Goal: Task Accomplishment & Management: Use online tool/utility

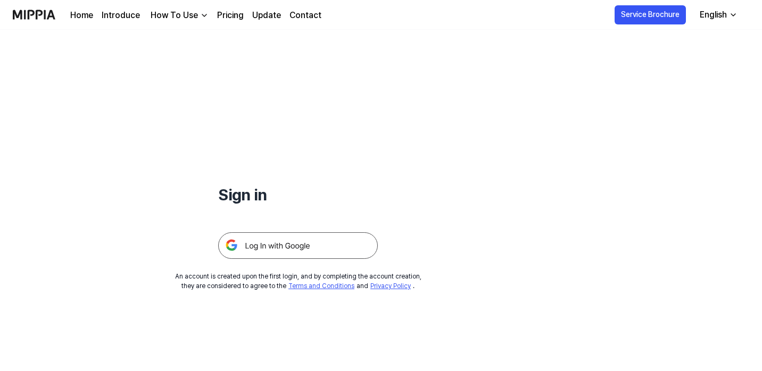
scroll to position [287, 0]
click at [285, 246] on img at bounding box center [298, 246] width 160 height 27
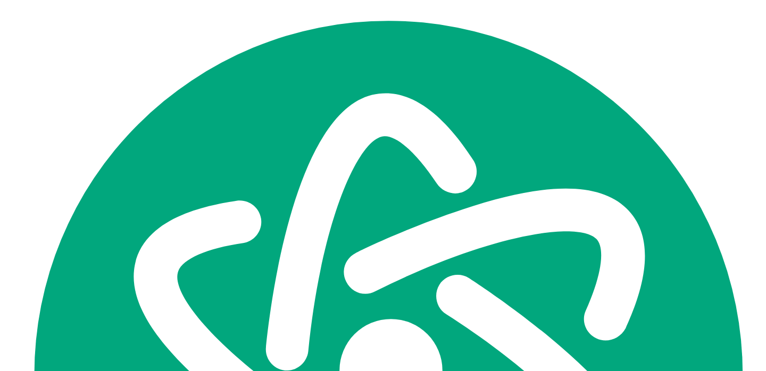
scroll to position [287, 0]
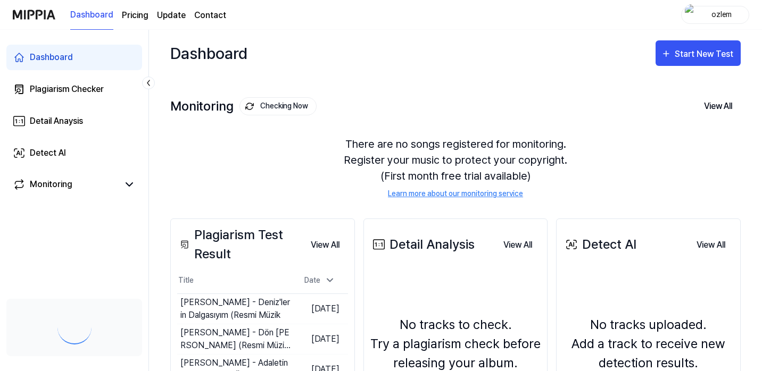
scroll to position [287, 0]
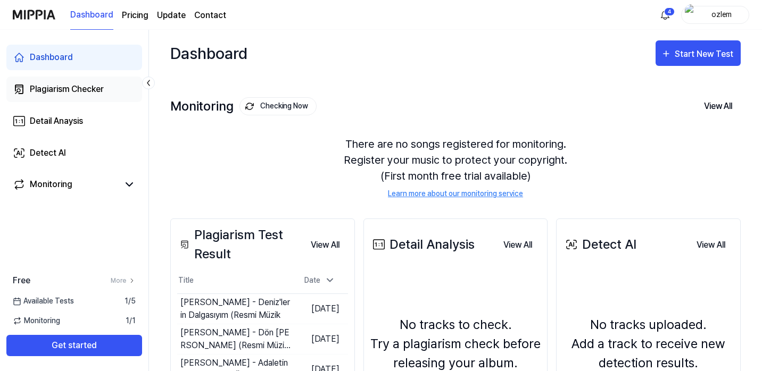
click at [78, 94] on div "Plagiarism Checker" at bounding box center [67, 89] width 74 height 13
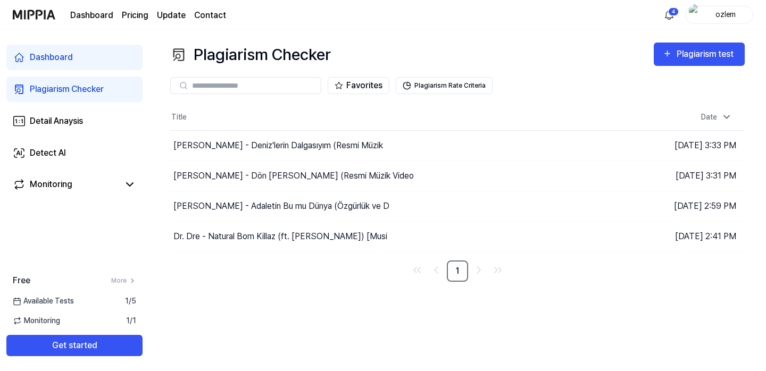
click at [95, 88] on div "Plagiarism Checker" at bounding box center [67, 89] width 74 height 13
click at [303, 152] on div "Selda Bağcan - Deniz'lerin Dalgasıyım (Resmi Müzik" at bounding box center [331, 146] width 322 height 30
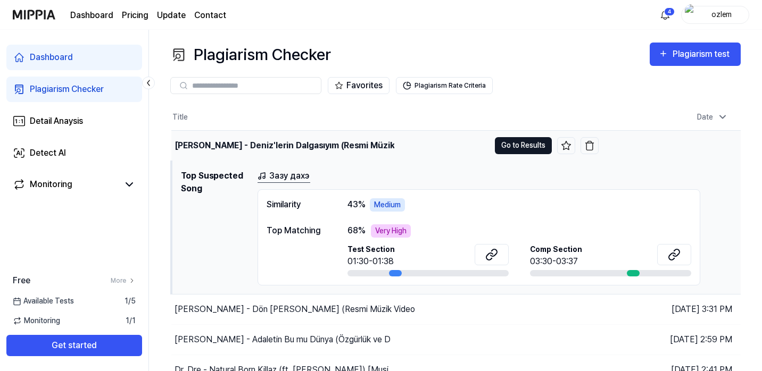
click at [526, 146] on button "Go to Results" at bounding box center [523, 145] width 57 height 17
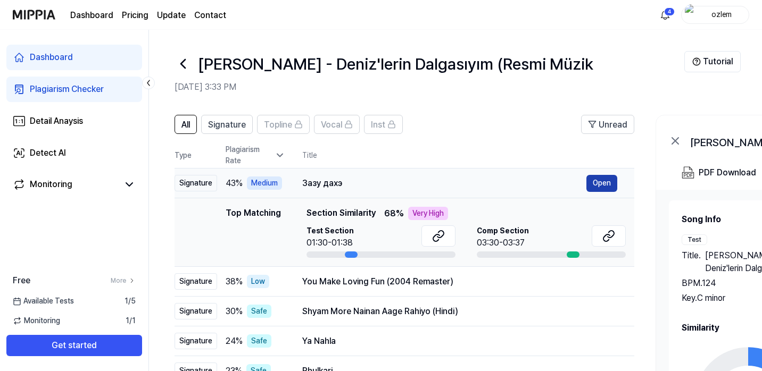
click at [608, 179] on button "Open" at bounding box center [601, 183] width 31 height 17
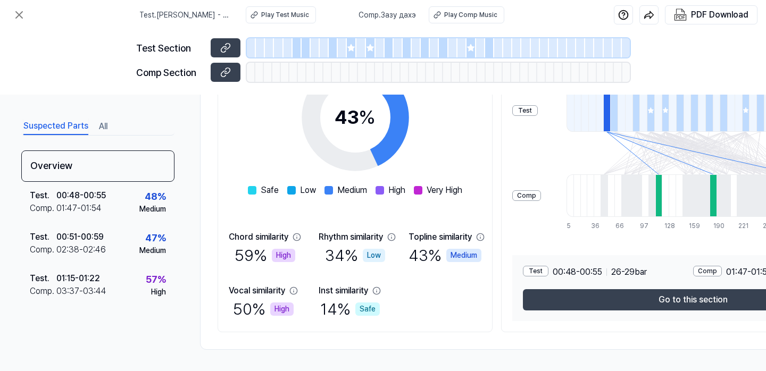
scroll to position [197, 0]
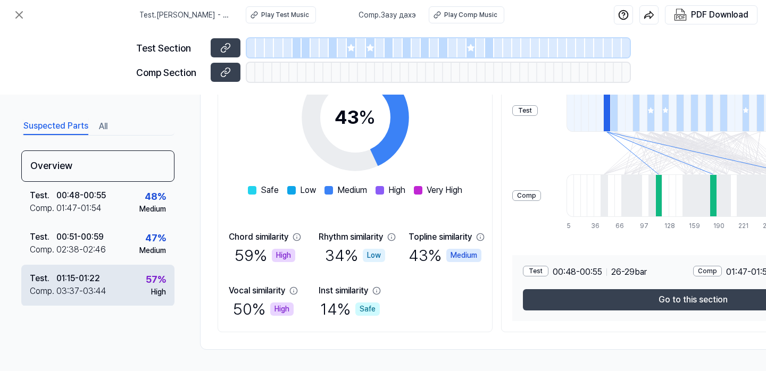
click at [126, 285] on div "Test . 01:15 - 01:22 Comp . 03:37 - 03:44 57 % High" at bounding box center [97, 286] width 153 height 42
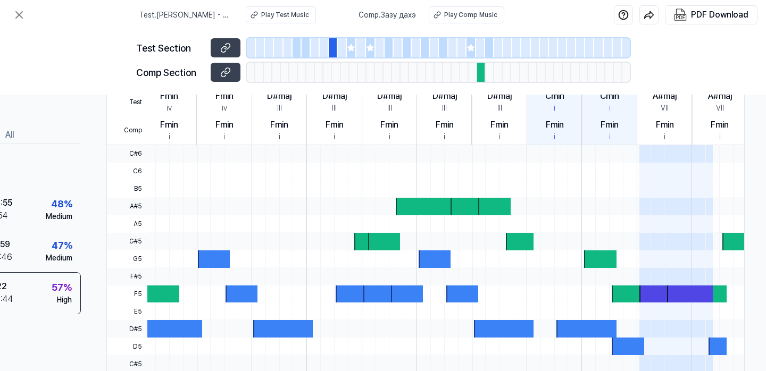
scroll to position [0, 0]
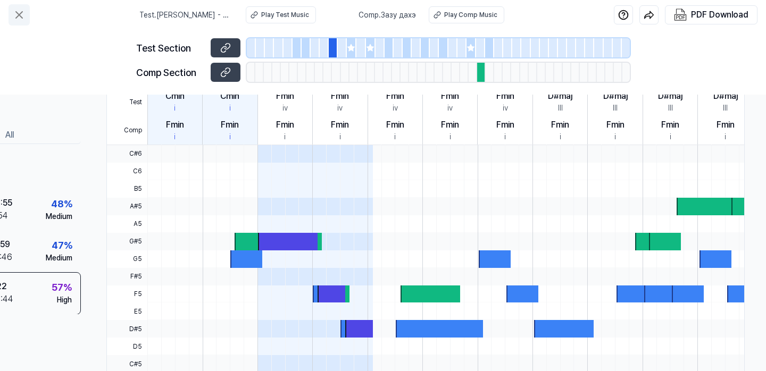
click at [18, 15] on icon at bounding box center [19, 15] width 6 height 6
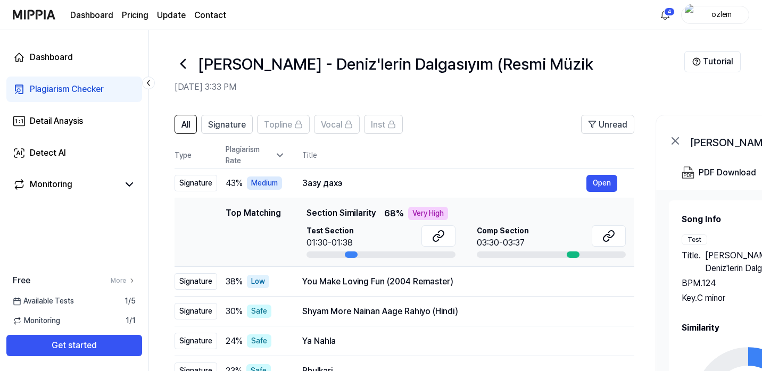
click at [79, 95] on div "Plagiarism Checker" at bounding box center [67, 89] width 74 height 13
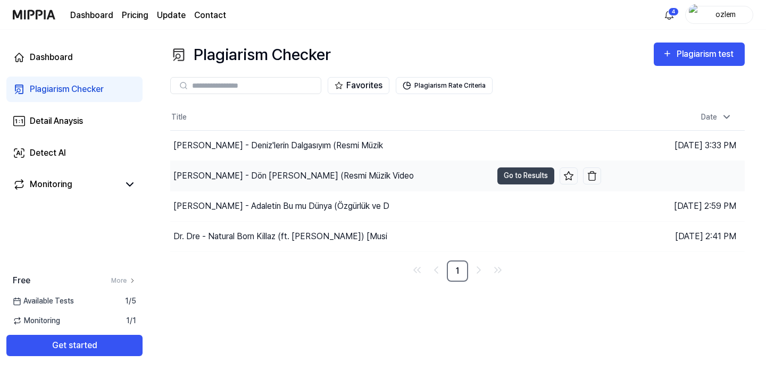
click at [298, 179] on div "Selda Bağcan - Dön Gel Birtanem (Resmi Müzik Video" at bounding box center [293, 176] width 240 height 13
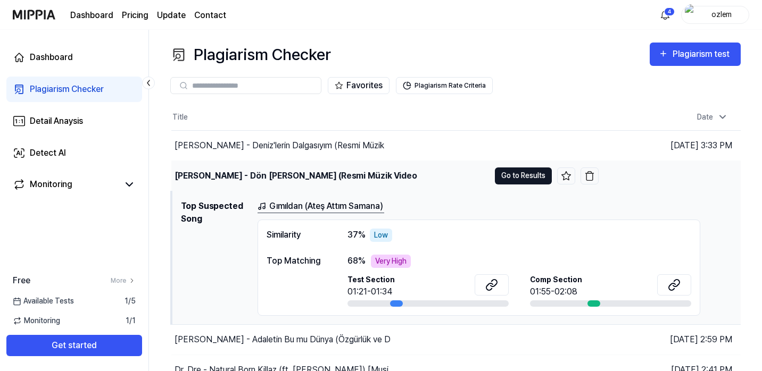
click at [520, 179] on button "Go to Results" at bounding box center [523, 176] width 57 height 17
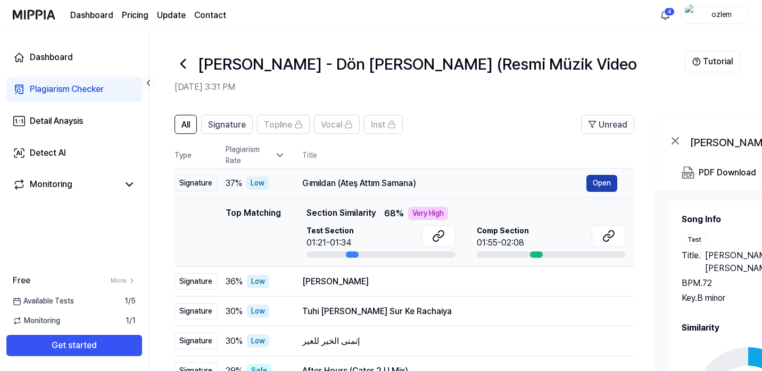
click at [604, 179] on button "Open" at bounding box center [601, 183] width 31 height 17
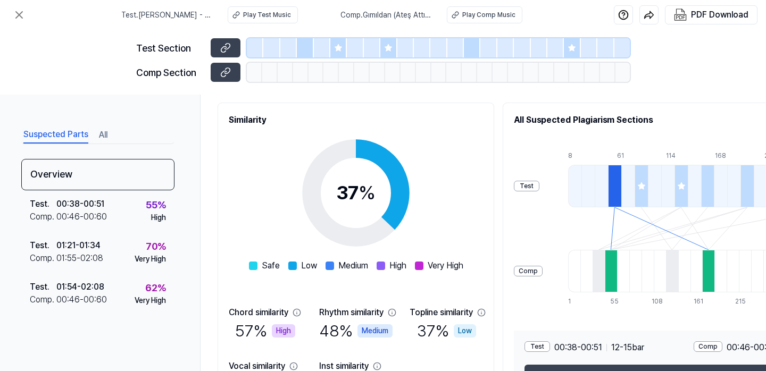
scroll to position [119, 0]
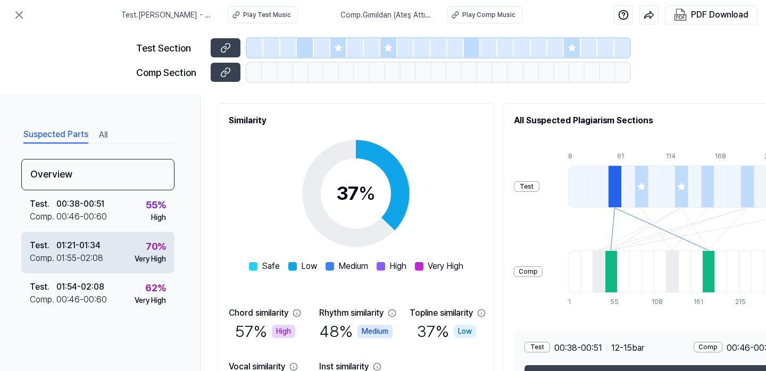
click at [135, 261] on div "Very High" at bounding box center [150, 259] width 31 height 11
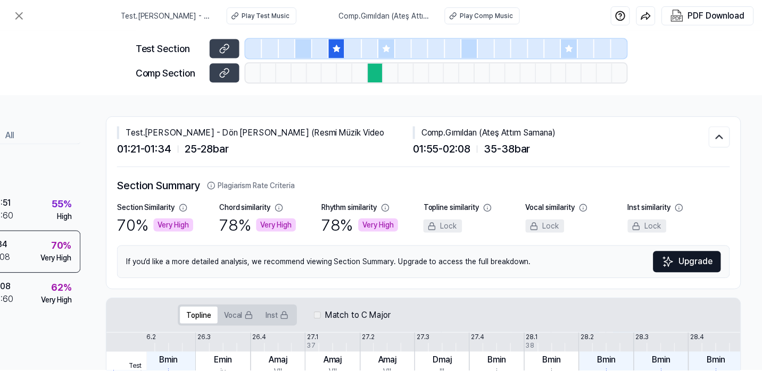
scroll to position [0, 0]
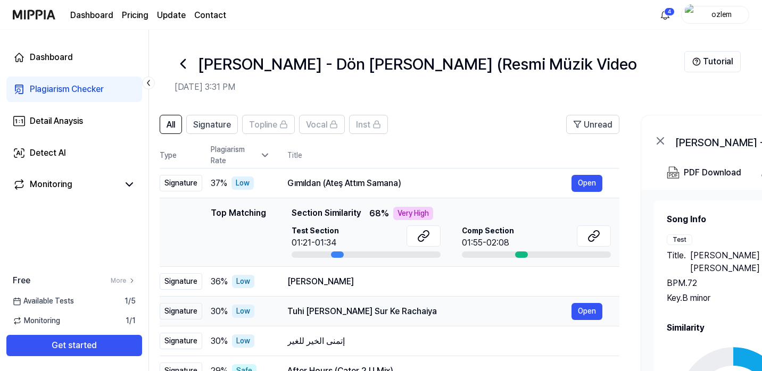
scroll to position [0, 18]
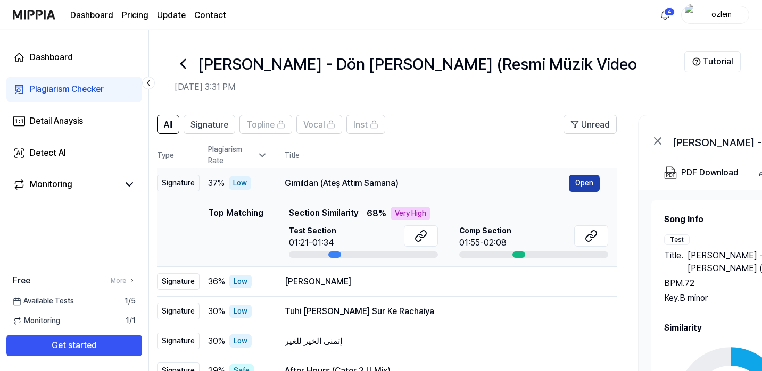
click at [583, 183] on button "Open" at bounding box center [584, 183] width 31 height 17
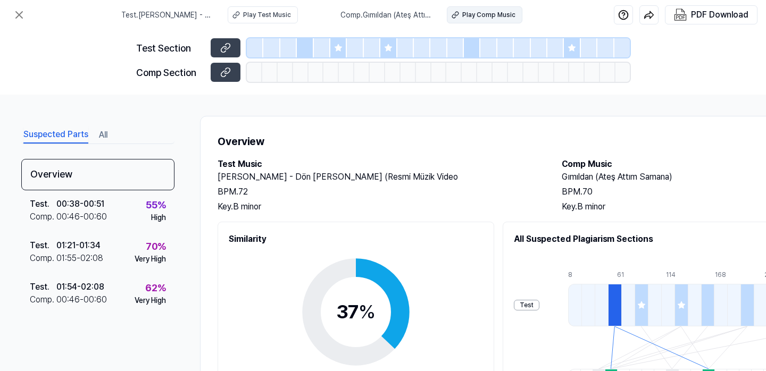
click at [494, 20] on button "Play Comp Music" at bounding box center [485, 14] width 76 height 17
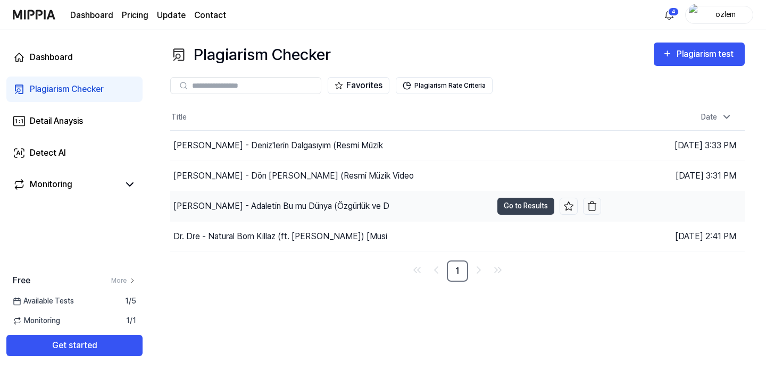
click at [302, 212] on div "Selda Bağcan - Adaletin Bu mu Dünya (Özgürlük ve D" at bounding box center [331, 207] width 322 height 30
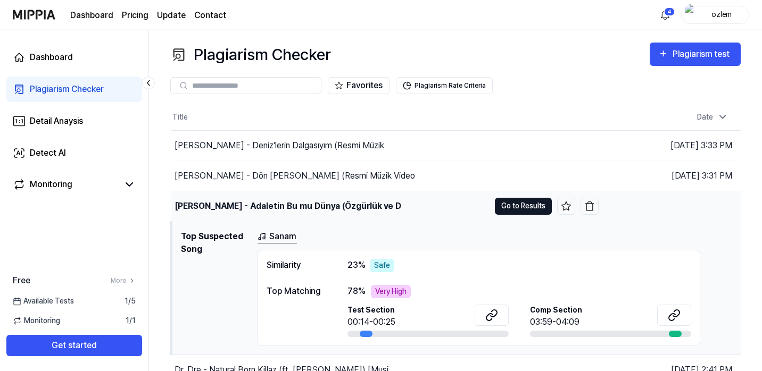
click at [512, 208] on button "Go to Results" at bounding box center [523, 206] width 57 height 17
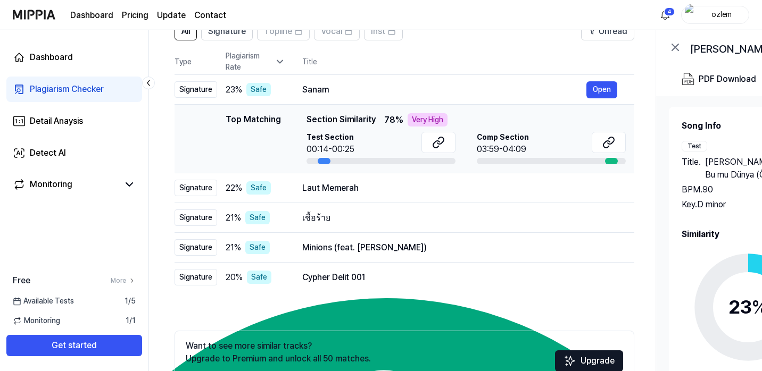
scroll to position [97, 0]
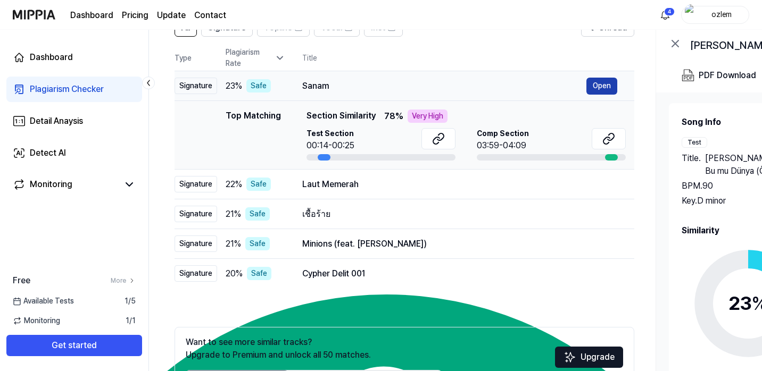
click at [595, 85] on button "Open" at bounding box center [601, 86] width 31 height 17
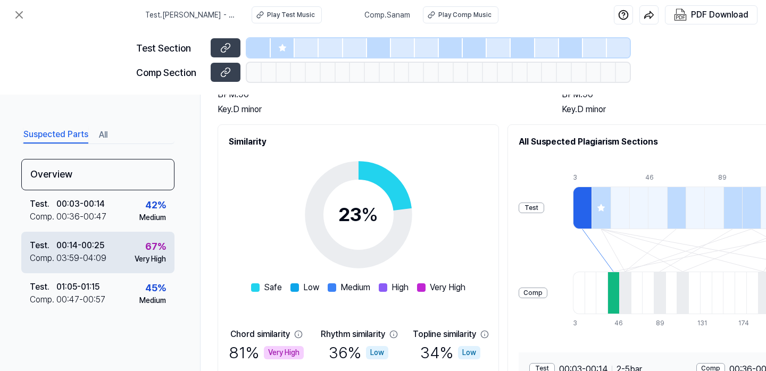
click at [119, 237] on div "Test . 00:14 - 00:25 Comp . 03:59 - 04:09 67 % Very High" at bounding box center [97, 253] width 153 height 42
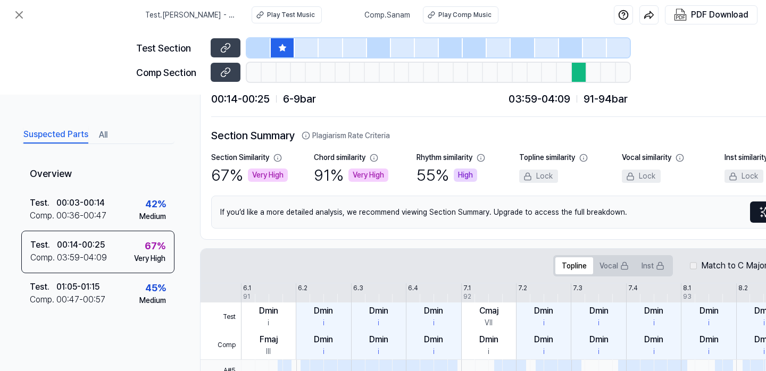
scroll to position [0, 0]
